Goal: Task Accomplishment & Management: Manage account settings

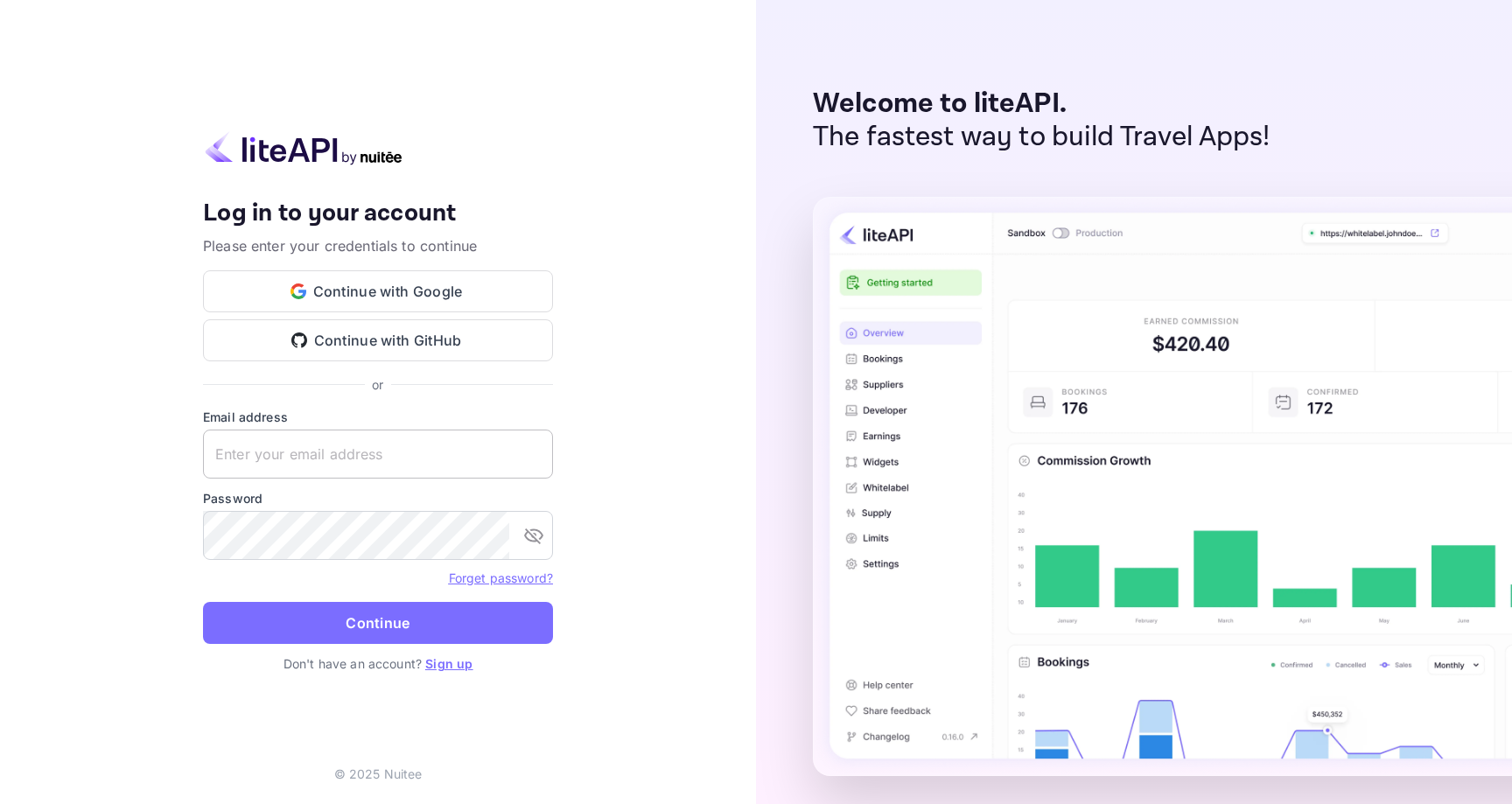
click at [401, 469] on input "text" at bounding box center [378, 455] width 350 height 49
type input "[EMAIL_ADDRESS][DOMAIN_NAME]"
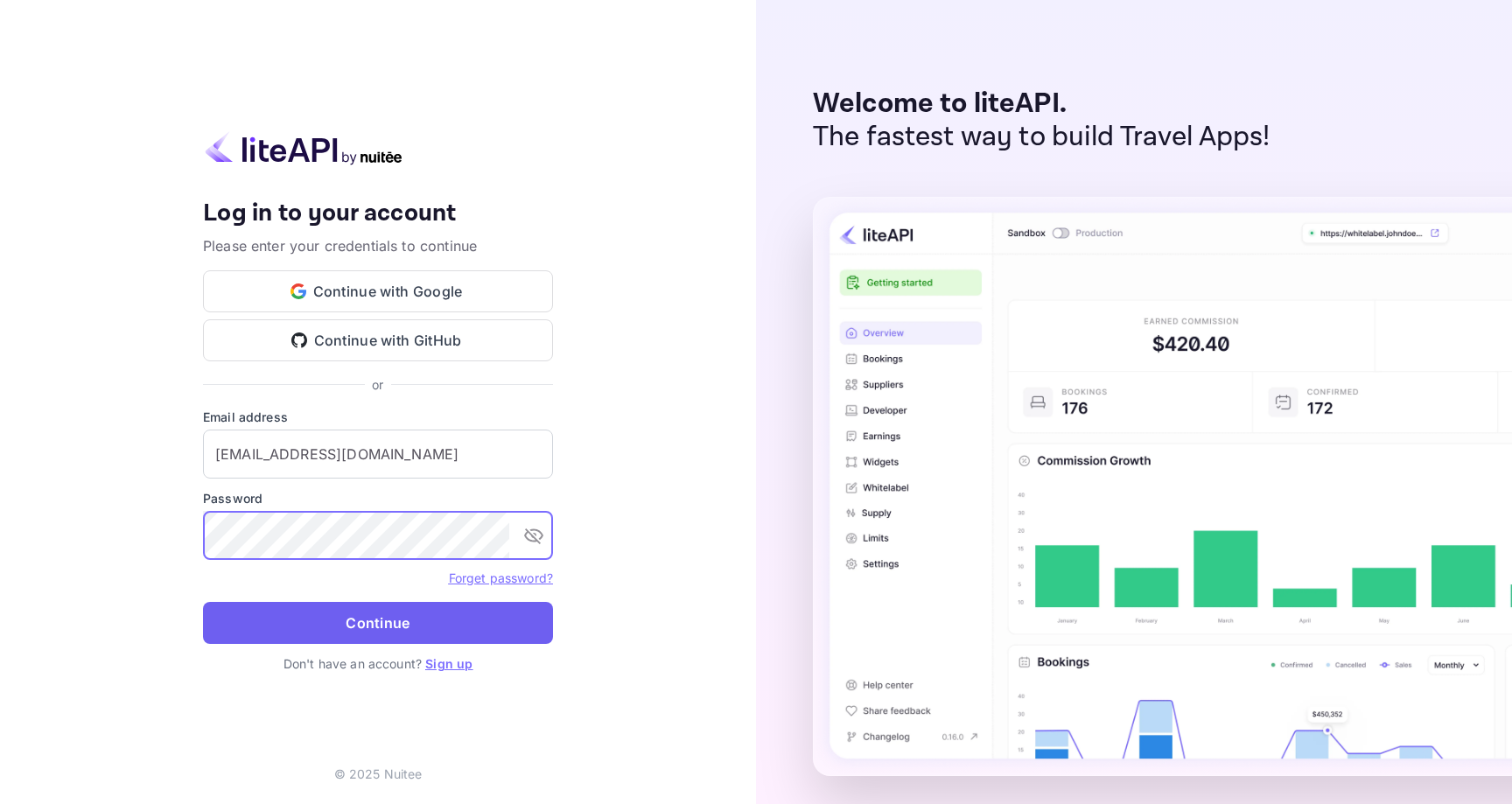
click at [385, 622] on button "Continue" at bounding box center [378, 623] width 350 height 42
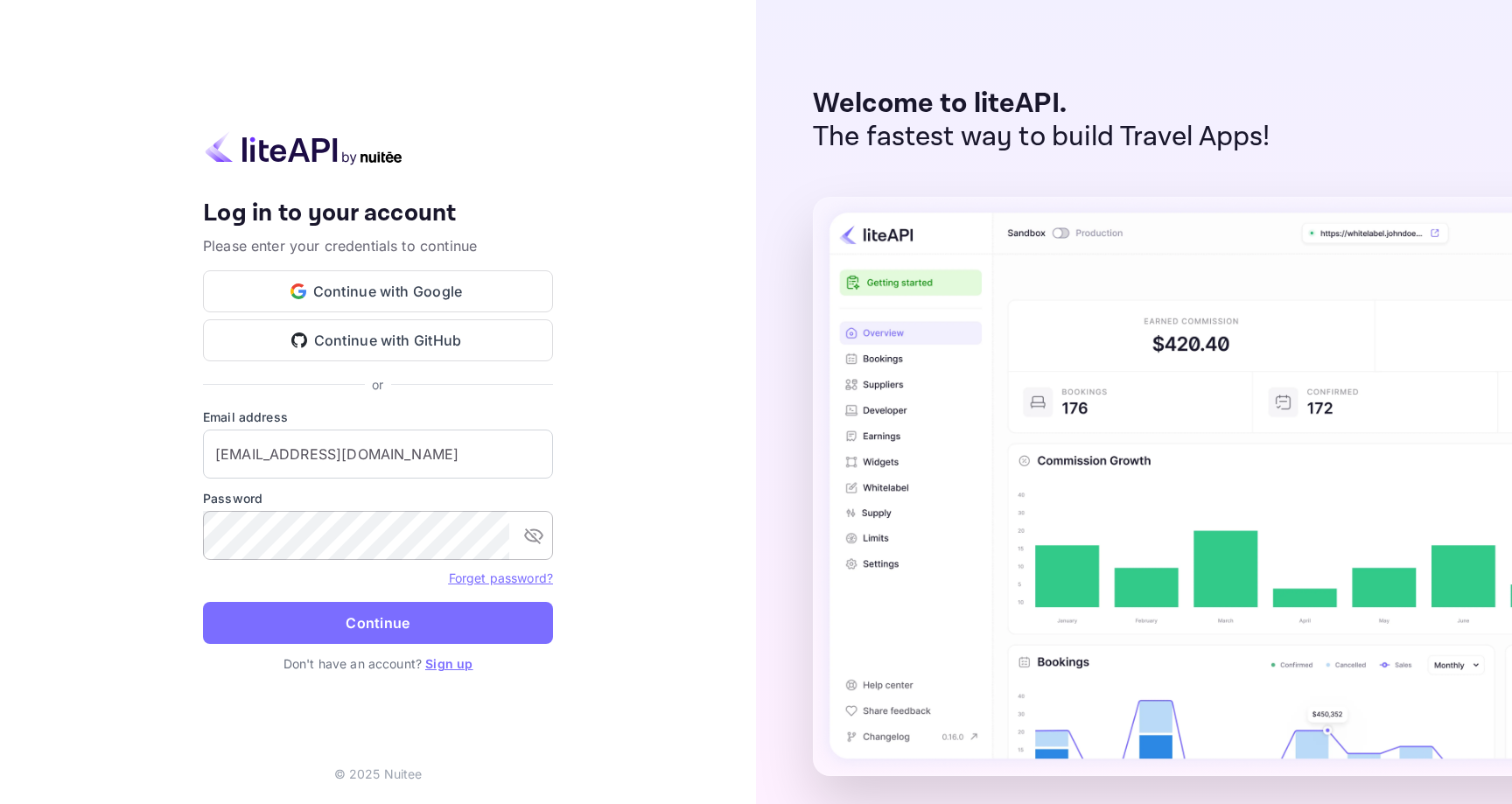
click at [529, 532] on icon "toggle password visibility" at bounding box center [534, 536] width 21 height 21
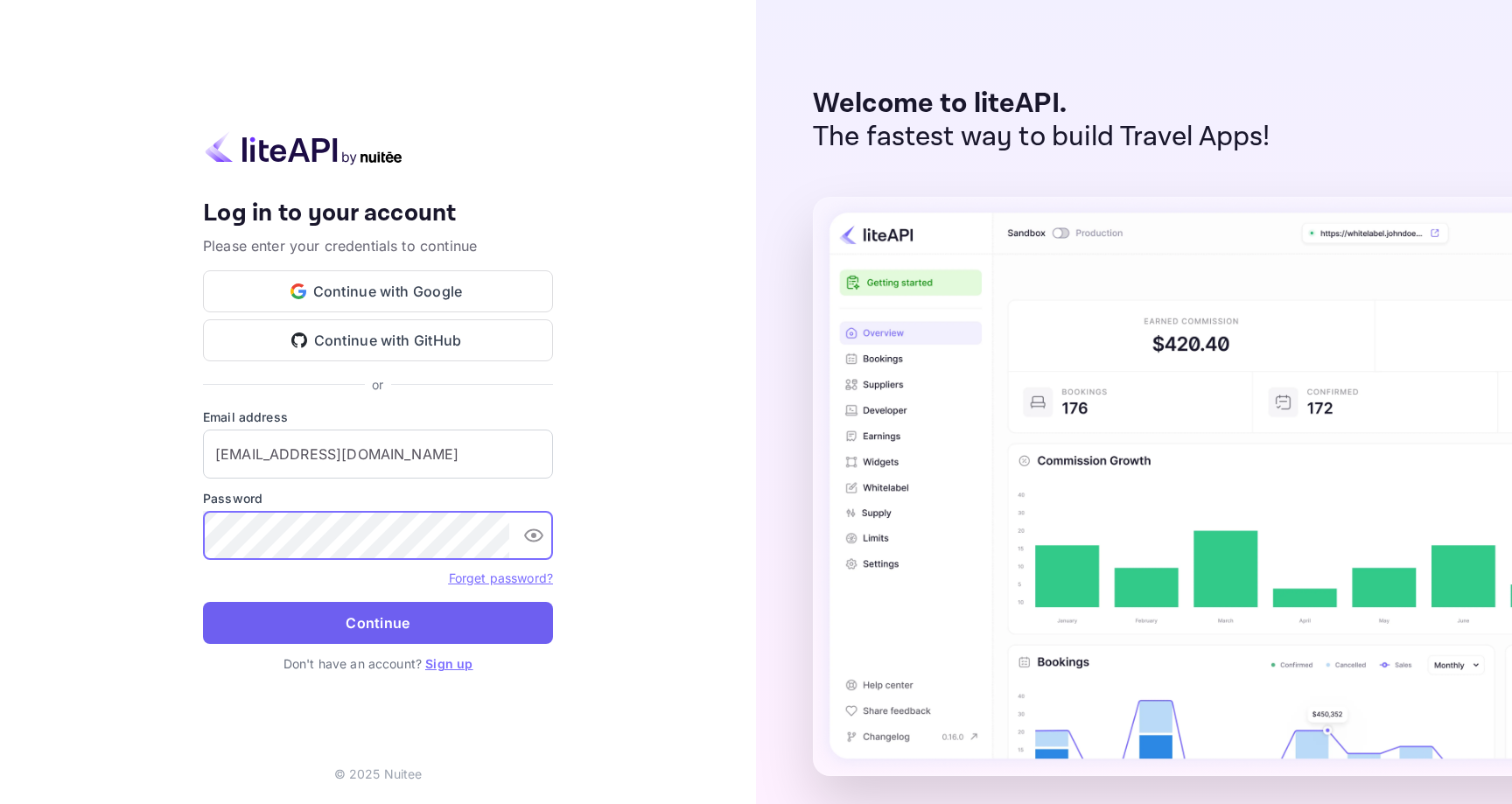
click at [348, 621] on button "Continue" at bounding box center [378, 623] width 350 height 42
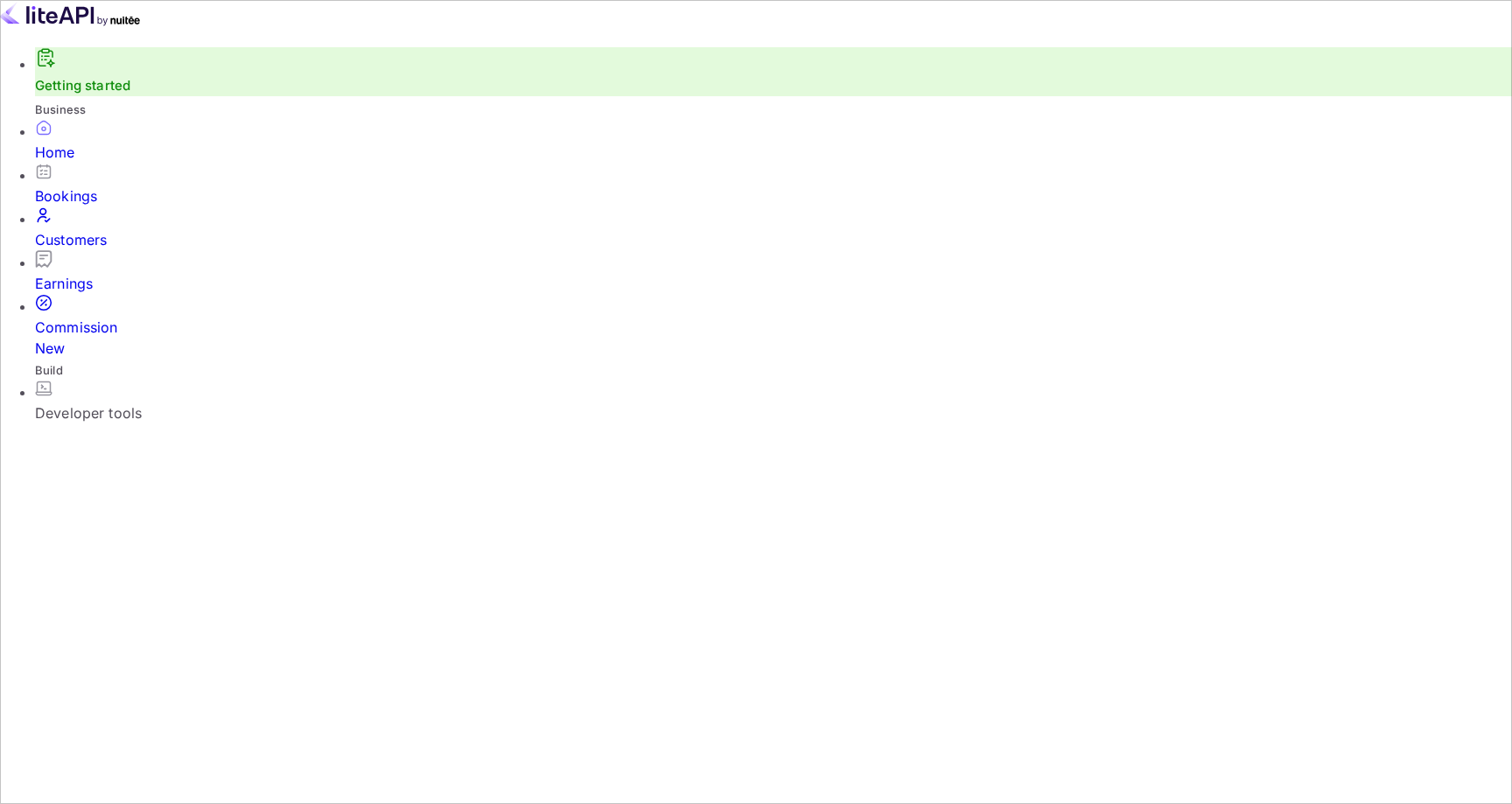
scroll to position [284, 403]
click at [142, 402] on div "Developer tools" at bounding box center [774, 413] width 1478 height 21
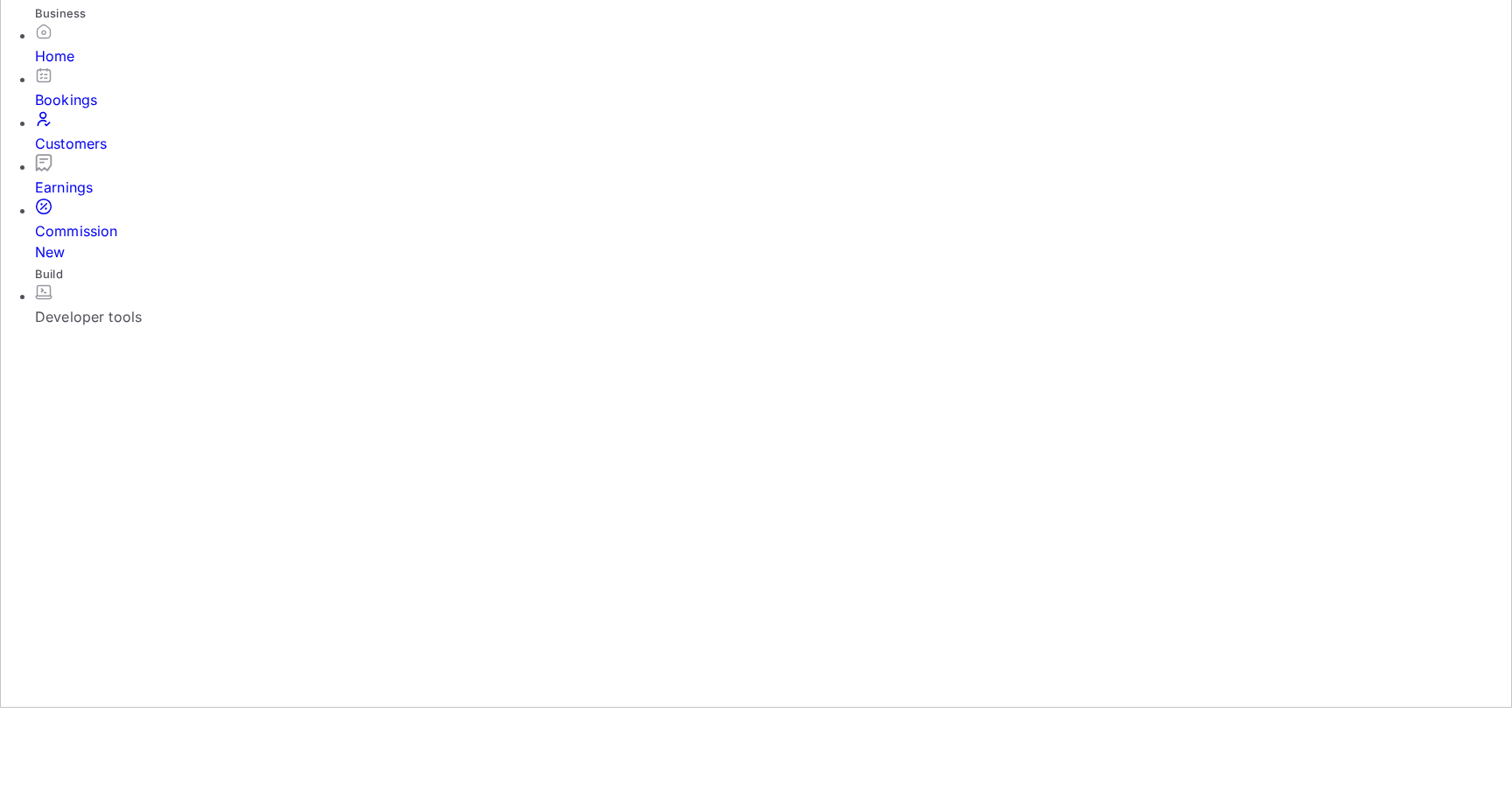
type input "716311"
